Goal: Answer question/provide support: Share knowledge or assist other users

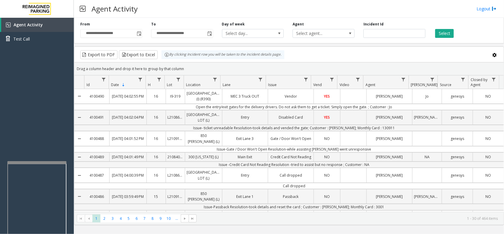
drag, startPoint x: 250, startPoint y: 5, endPoint x: 236, endPoint y: 4, distance: 13.9
drag, startPoint x: 236, startPoint y: 4, endPoint x: 226, endPoint y: 5, distance: 10.7
click at [226, 5] on div "Agent Activity Logout" at bounding box center [289, 9] width 430 height 18
drag, startPoint x: 36, startPoint y: 104, endPoint x: 30, endPoint y: 110, distance: 8.8
drag, startPoint x: 30, startPoint y: 110, endPoint x: 24, endPoint y: 115, distance: 7.7
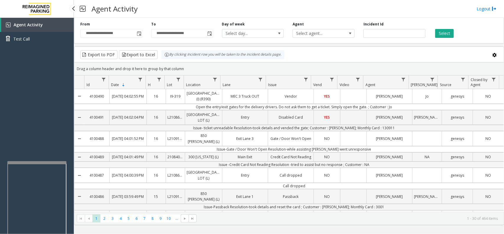
click at [24, 115] on div "Agent Activity Test Call" at bounding box center [37, 135] width 74 height 234
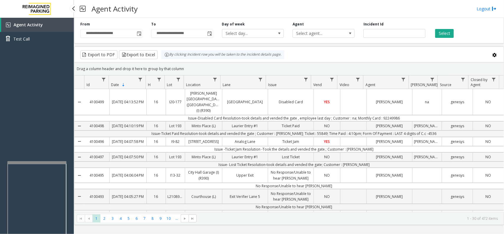
drag, startPoint x: 45, startPoint y: 145, endPoint x: 18, endPoint y: 145, distance: 26.6
click at [18, 145] on div "Agent Activity Test Call" at bounding box center [37, 135] width 74 height 234
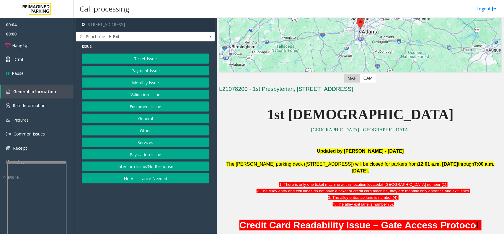
scroll to position [148, 0]
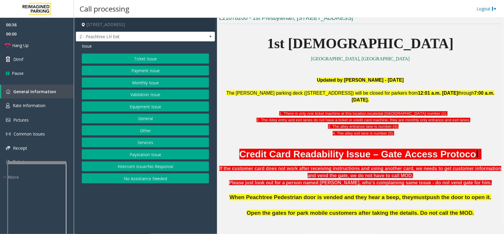
drag, startPoint x: 160, startPoint y: 209, endPoint x: 139, endPoint y: 208, distance: 20.7
click at [139, 208] on app-call-processing-form "[STREET_ADDRESS] 2 - Peachtree LH Exit Issue Ticket Issue Payment Issue Monthly…" at bounding box center [145, 126] width 143 height 216
click at [187, 104] on button "Equipment Issue" at bounding box center [145, 106] width 127 height 10
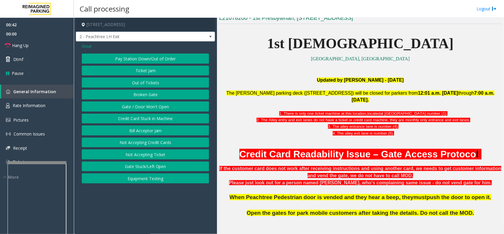
click at [187, 104] on button "Gate / Door Won't Open" at bounding box center [145, 106] width 127 height 10
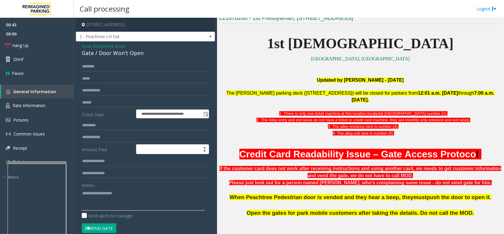
click at [154, 197] on textarea at bounding box center [143, 199] width 123 height 22
click at [49, 42] on link "Hang Up" at bounding box center [37, 45] width 74 height 14
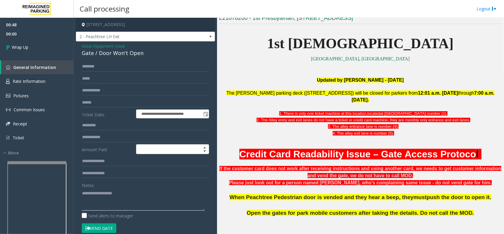
click at [142, 200] on textarea at bounding box center [143, 199] width 123 height 22
type textarea "**********"
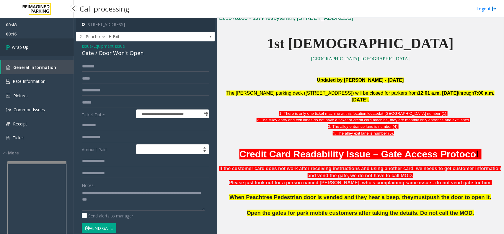
click at [37, 50] on link "Wrap Up" at bounding box center [37, 46] width 74 height 17
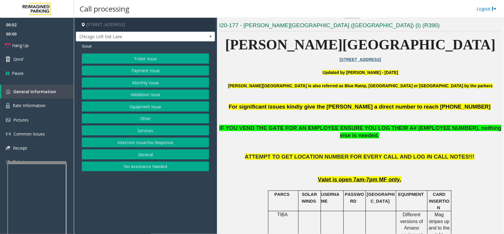
scroll to position [148, 0]
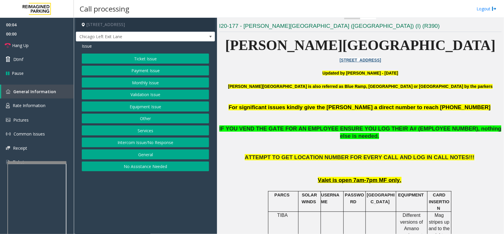
click at [117, 58] on button "Ticket Issue" at bounding box center [145, 58] width 127 height 10
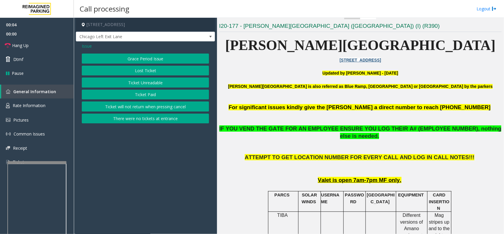
click at [128, 87] on button "Ticket Unreadable" at bounding box center [145, 82] width 127 height 10
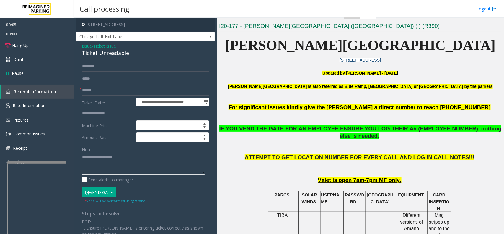
paste textarea "**********"
click at [111, 170] on textarea at bounding box center [143, 163] width 123 height 22
click at [115, 52] on div "Ticket Unreadable" at bounding box center [145, 53] width 127 height 8
copy div "Ticket Unreadable"
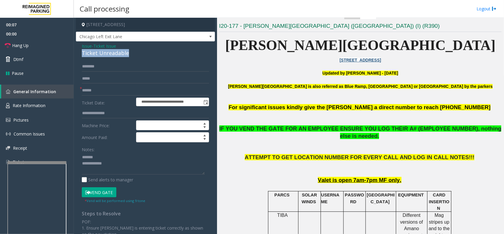
drag, startPoint x: 115, startPoint y: 52, endPoint x: 126, endPoint y: 103, distance: 51.7
click at [116, 56] on div "Ticket Unreadable" at bounding box center [145, 53] width 127 height 8
click at [121, 163] on textarea at bounding box center [143, 163] width 123 height 22
click at [126, 155] on textarea at bounding box center [143, 163] width 123 height 22
paste textarea "**********"
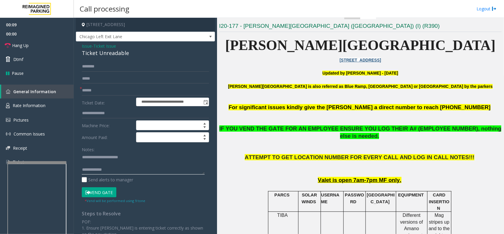
click at [135, 172] on textarea at bounding box center [143, 163] width 123 height 22
click at [141, 171] on textarea at bounding box center [143, 163] width 123 height 22
paste textarea "**********"
type textarea "**********"
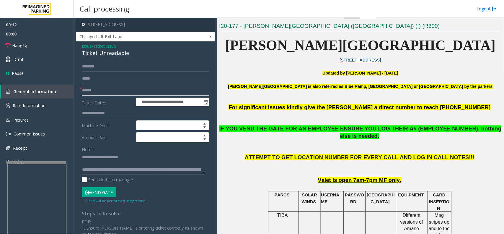
click at [123, 86] on input "text" at bounding box center [145, 90] width 127 height 10
click at [155, 88] on input "text" at bounding box center [145, 90] width 127 height 10
click at [99, 192] on button "Vend Gate" at bounding box center [99, 192] width 35 height 10
click at [107, 86] on input "text" at bounding box center [145, 90] width 127 height 10
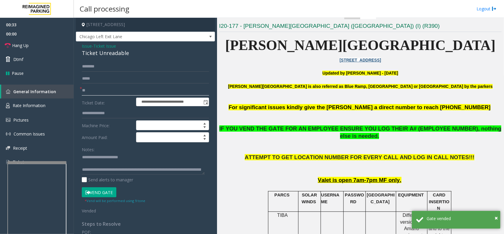
type input "**"
drag, startPoint x: 121, startPoint y: 173, endPoint x: 233, endPoint y: 191, distance: 113.7
click at [233, 191] on div "**********" at bounding box center [289, 126] width 430 height 216
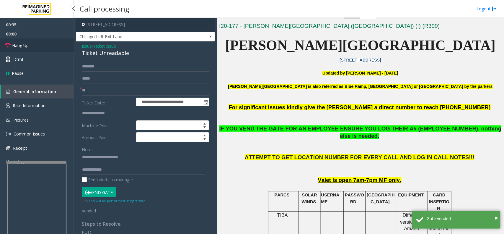
click at [48, 44] on link "Hang Up" at bounding box center [37, 45] width 74 height 14
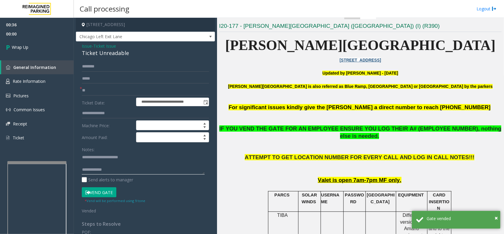
click at [131, 169] on textarea at bounding box center [143, 163] width 123 height 22
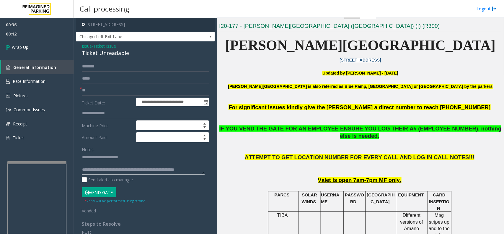
scroll to position [4, 0]
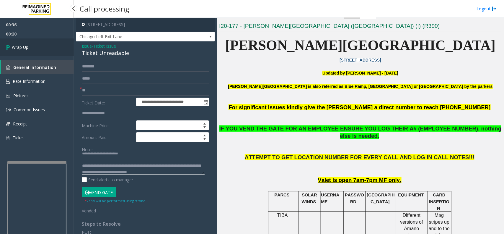
type textarea "**********"
click at [16, 46] on span "Wrap Up" at bounding box center [20, 47] width 17 height 6
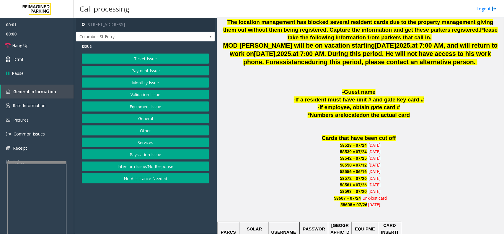
scroll to position [369, 0]
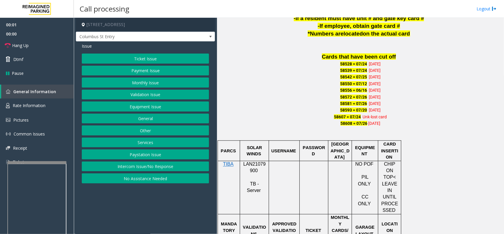
click at [249, 163] on span "LAN21079900" at bounding box center [254, 167] width 22 height 12
copy p "LAN21079900"
click at [139, 106] on button "Equipment Issue" at bounding box center [145, 106] width 127 height 10
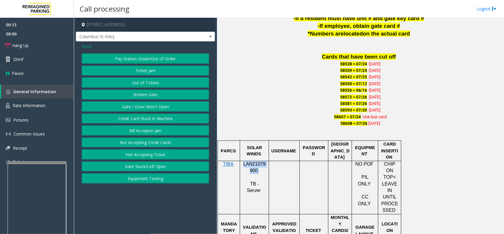
click at [139, 106] on button "Gate / Door Won't Open" at bounding box center [145, 106] width 127 height 10
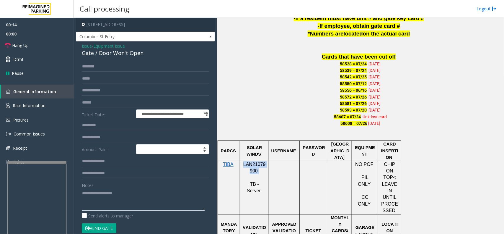
click at [128, 197] on textarea at bounding box center [143, 199] width 123 height 22
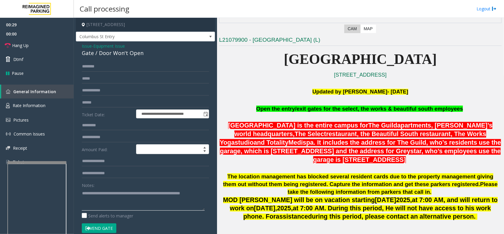
scroll to position [111, 0]
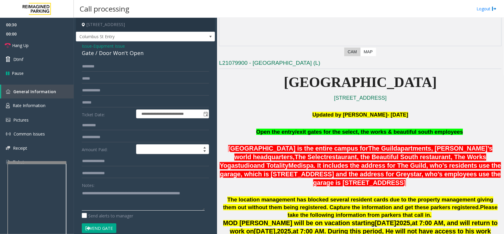
type textarea "**********"
click at [300, 129] on span "Open the entry/exit gates for the select, the works & beautiful south employees" at bounding box center [359, 131] width 207 height 6
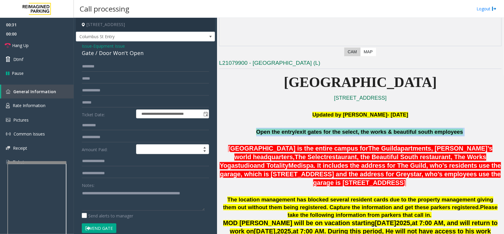
click at [300, 129] on span "Open the entry/exit gates for the select, the works & beautiful south employees" at bounding box center [359, 131] width 207 height 6
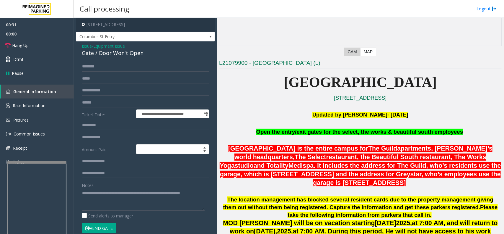
click at [306, 146] on span "[GEOGRAPHIC_DATA] is the entire campus for" at bounding box center [298, 148] width 140 height 7
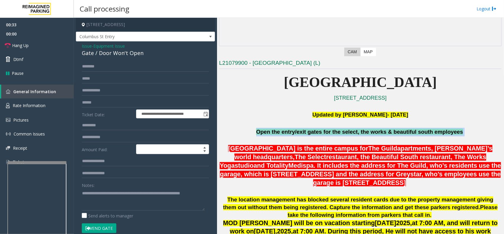
drag, startPoint x: 255, startPoint y: 134, endPoint x: 451, endPoint y: 129, distance: 195.2
click at [451, 129] on p "Open the entry/exit gates for the select, the works & beautiful south employees" at bounding box center [360, 132] width 283 height 9
click at [37, 47] on link "Hang Up" at bounding box center [37, 45] width 74 height 14
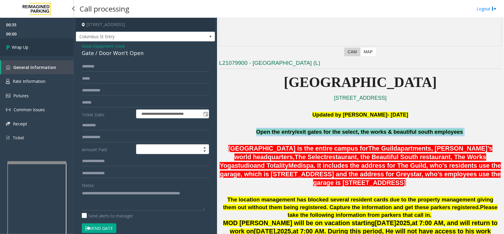
click at [43, 46] on link "Wrap Up" at bounding box center [37, 46] width 74 height 17
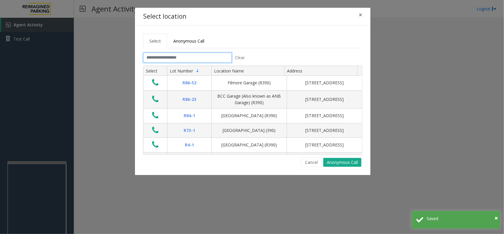
click at [219, 58] on input "text" at bounding box center [187, 58] width 89 height 10
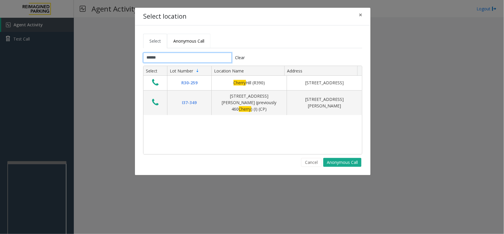
type input "******"
click at [192, 48] on link "Anonymous Call" at bounding box center [188, 41] width 43 height 14
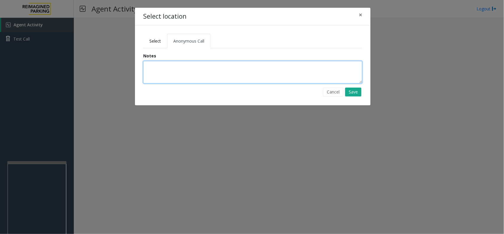
click at [268, 76] on textarea at bounding box center [252, 72] width 219 height 22
type textarea "**********"
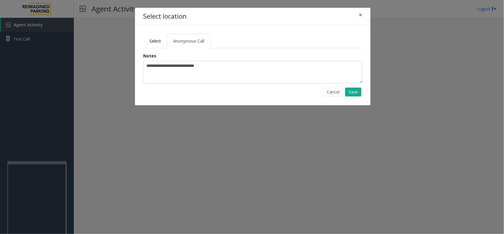
click at [367, 95] on div "**********" at bounding box center [253, 65] width 236 height 80
click at [357, 91] on button "Save" at bounding box center [353, 91] width 16 height 9
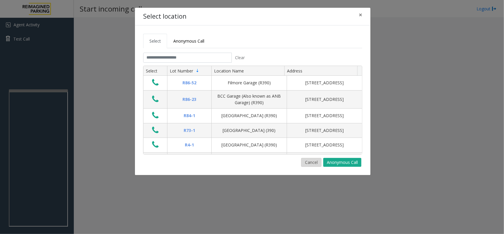
click at [311, 163] on button "Cancel" at bounding box center [311, 162] width 20 height 9
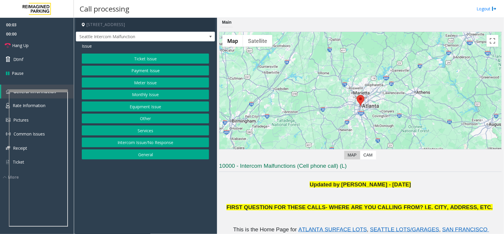
click at [153, 101] on div "Ticket Issue Payment Issue Meter Issue Monthly Issue Equipment Issue Other Serv…" at bounding box center [145, 106] width 127 height 106
click at [152, 104] on button "Equipment Issue" at bounding box center [145, 106] width 127 height 10
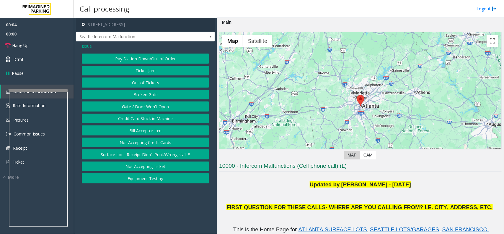
click at [152, 104] on button "Gate / Door Won't Open" at bounding box center [145, 106] width 127 height 10
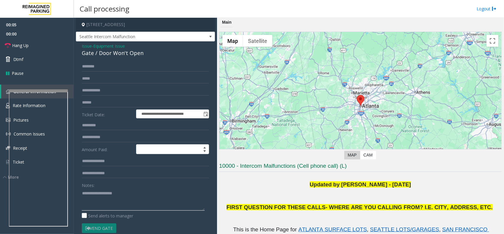
click at [131, 196] on textarea at bounding box center [143, 199] width 123 height 22
type textarea "**********"
click at [51, 39] on link "Hang Up" at bounding box center [37, 45] width 74 height 14
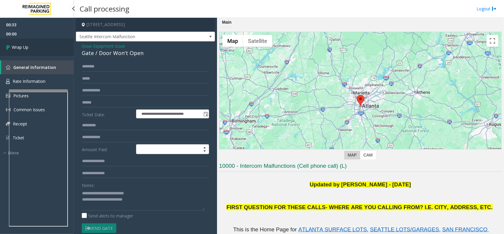
click at [51, 39] on link "Wrap Up" at bounding box center [37, 46] width 74 height 17
